Goal: Check status

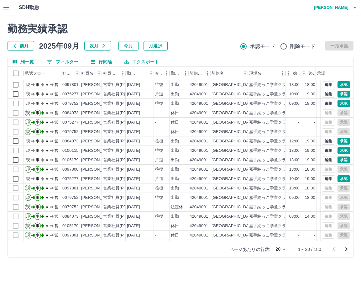
click at [198, 40] on div "勤務実績承認 前月 2025年09月 次月 今月 月選択 承認モード 削除モード 一括承認" at bounding box center [181, 37] width 346 height 28
